Goal: Information Seeking & Learning: Learn about a topic

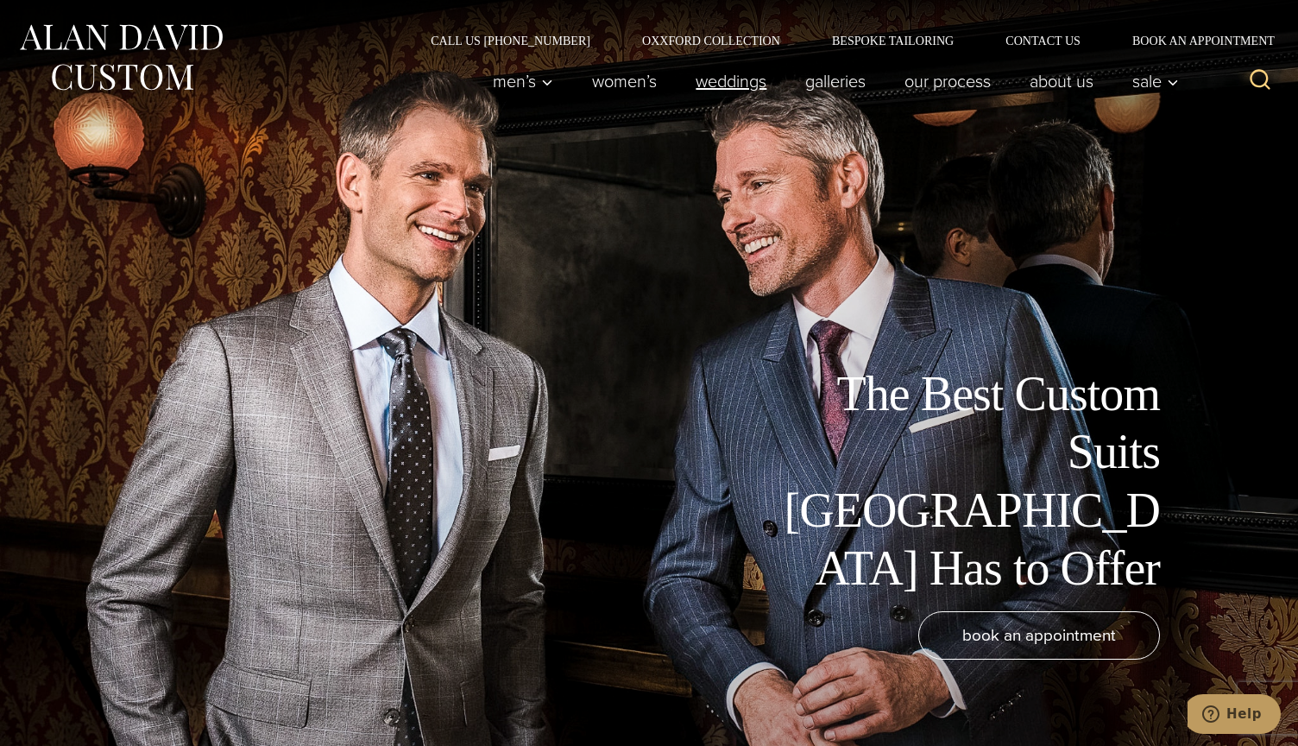
click at [786, 80] on link "weddings" at bounding box center [732, 81] width 110 height 35
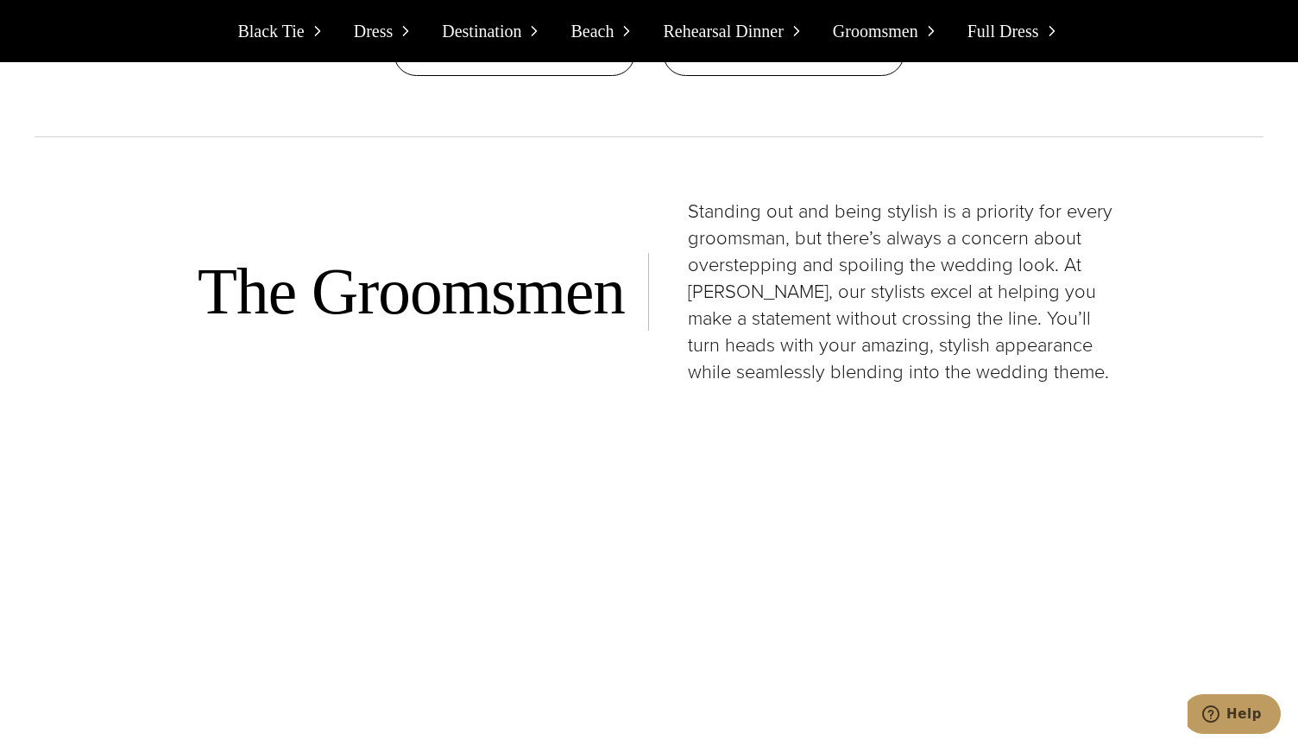
scroll to position [10875, 0]
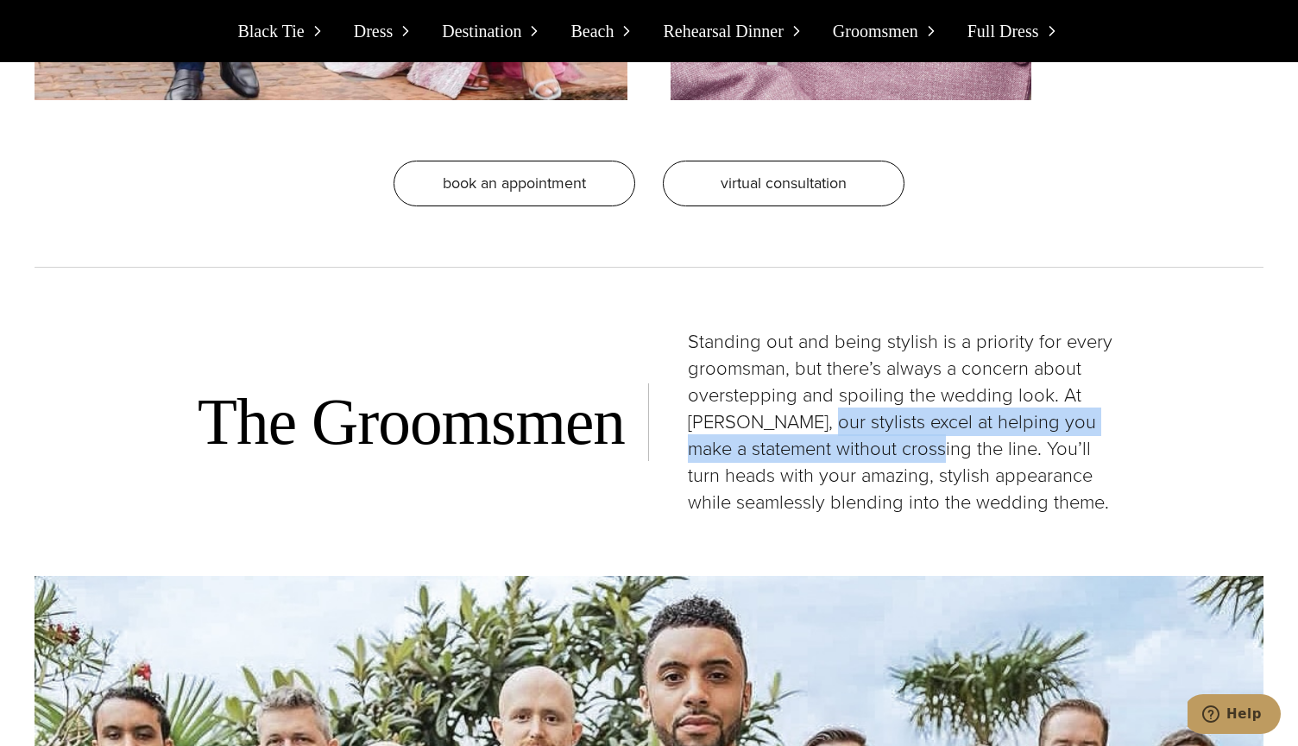
drag, startPoint x: 796, startPoint y: 181, endPoint x: 907, endPoint y: 196, distance: 112.3
click at [905, 328] on p "Standing out and being stylish is a priority for every groomsman, but there’s a…" at bounding box center [904, 421] width 432 height 187
click at [907, 328] on p "Standing out and being stylish is a priority for every groomsman, but there’s a…" at bounding box center [904, 421] width 432 height 187
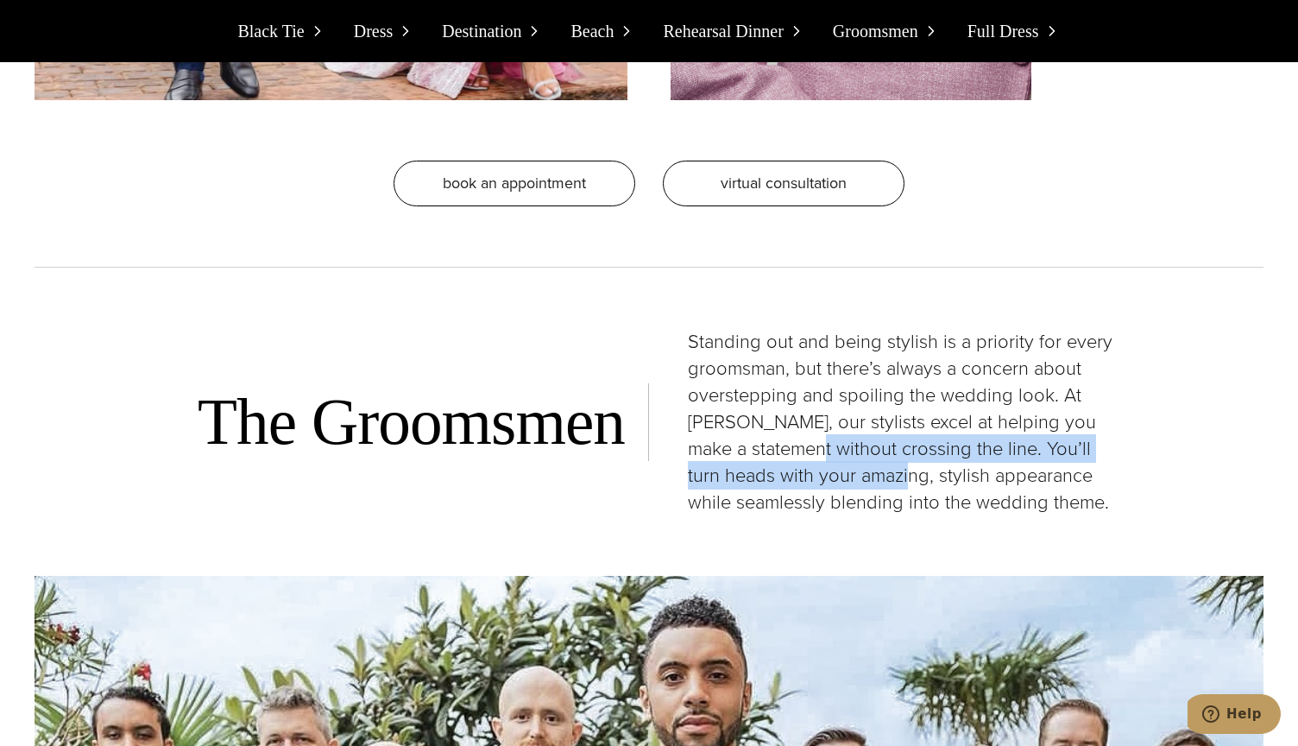
drag, startPoint x: 785, startPoint y: 195, endPoint x: 842, endPoint y: 228, distance: 66.5
click at [842, 328] on p "Standing out and being stylish is a priority for every groomsman, but there’s a…" at bounding box center [904, 421] width 432 height 187
click at [785, 328] on p "Standing out and being stylish is a priority for every groomsman, but there’s a…" at bounding box center [904, 421] width 432 height 187
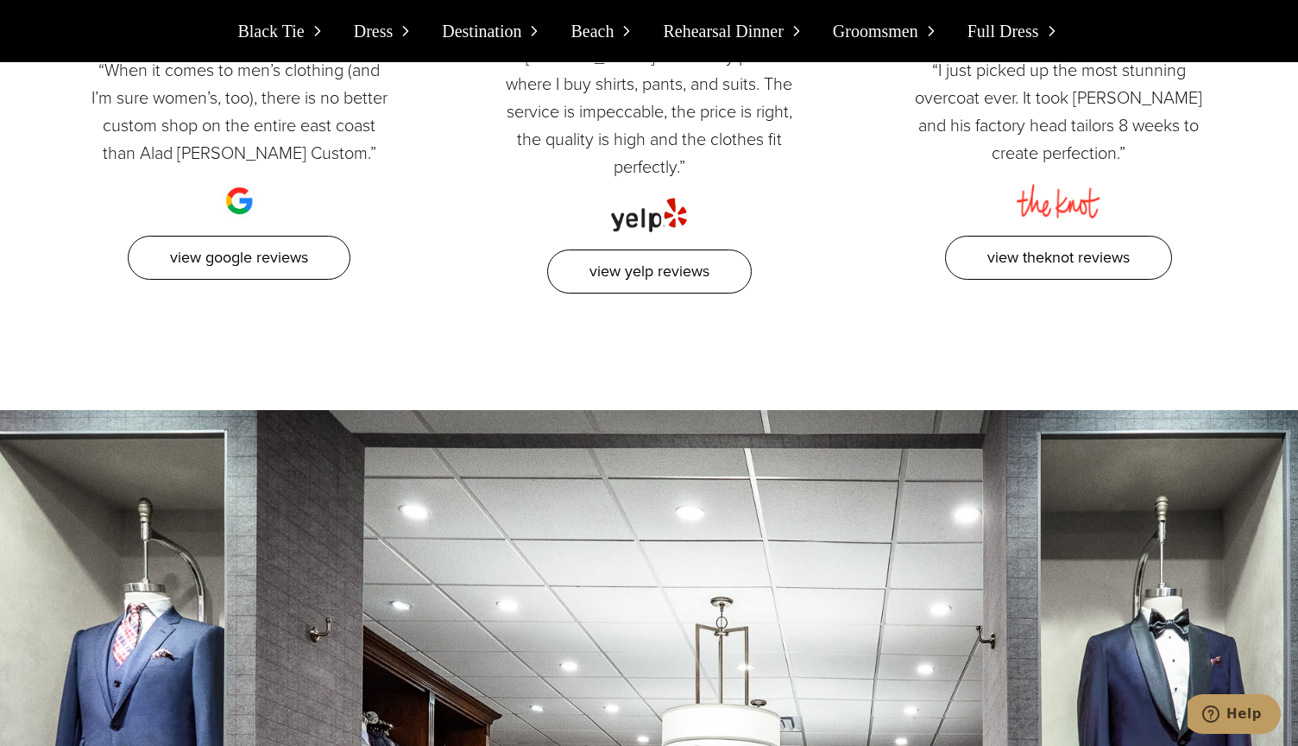
scroll to position [16226, 0]
